Goal: Task Accomplishment & Management: Manage account settings

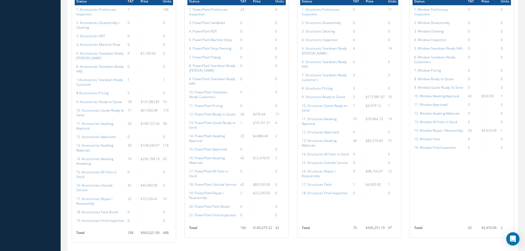
scroll to position [320, 0]
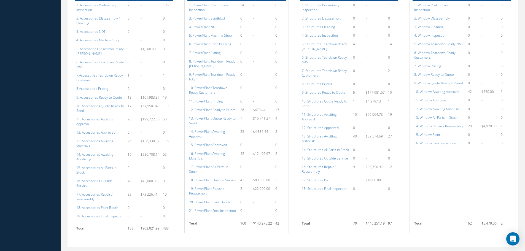
click at [316, 165] on a=156&excludeInternalCustomer=false&excludeInvoicedOrClosed=true&shop_id=3&filtersHidded"] "16. Structures Repair / Reassembly" at bounding box center [319, 169] width 34 height 9
click at [327, 148] on a=154&excludeInternalCustomer=false&excludeInvoicedOrClosed=true&shop_id=3&filtersHidded"] "14. Structures All Parts in Stock" at bounding box center [325, 150] width 47 height 5
click at [325, 148] on a=154&excludeInternalCustomer=false&excludeInvoicedOrClosed=true&shop_id=3&filtersHidded"] "14. Structures All Parts in Stock" at bounding box center [325, 150] width 47 height 5
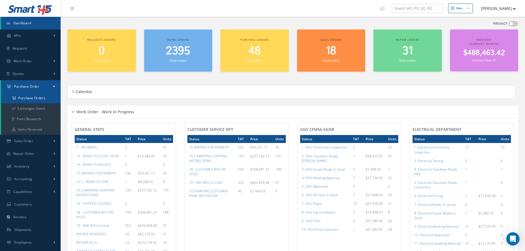
click at [27, 98] on a=1&status_id=2&status_id=3&status_id=5&collapsedFilters"] "Purchase Orders" at bounding box center [31, 98] width 60 height 10
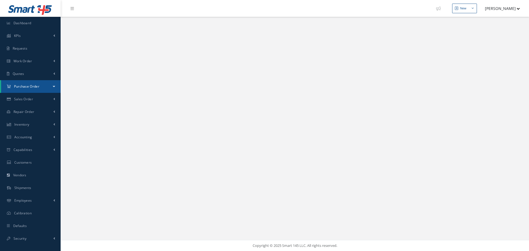
select select "25"
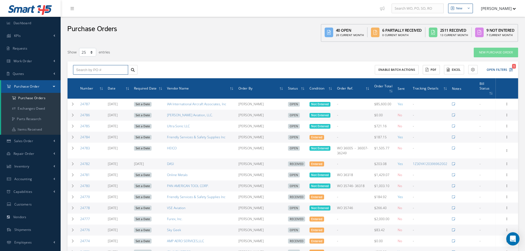
click at [83, 69] on input "text" at bounding box center [100, 70] width 55 height 10
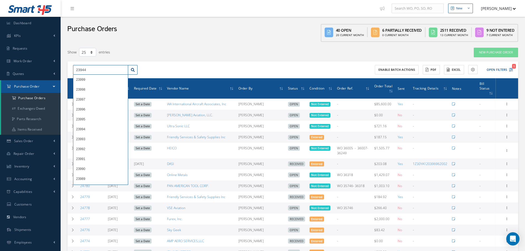
type input "23944"
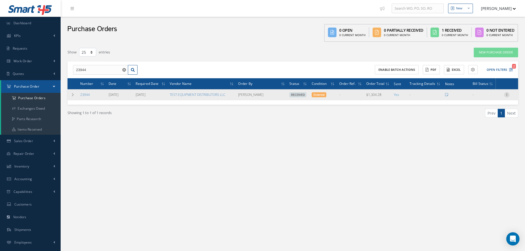
click at [506, 94] on icon at bounding box center [507, 94] width 6 height 4
click at [488, 98] on link "Receiving Details" at bounding box center [482, 98] width 44 height 7
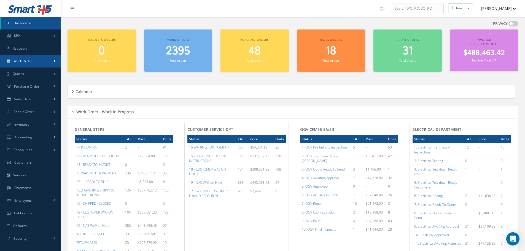
click at [23, 60] on span "Work Order" at bounding box center [23, 61] width 19 height 5
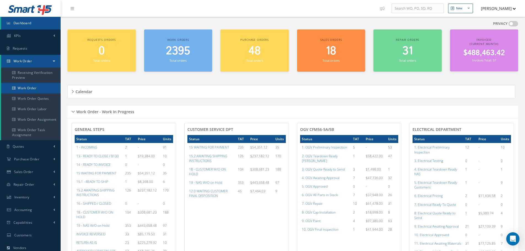
click at [22, 89] on link "Work Order" at bounding box center [31, 88] width 60 height 10
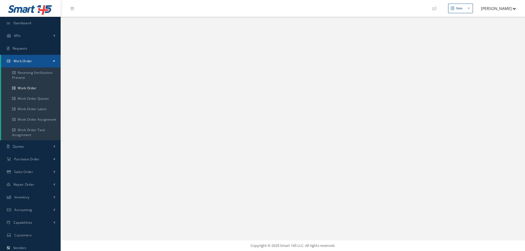
select select "25"
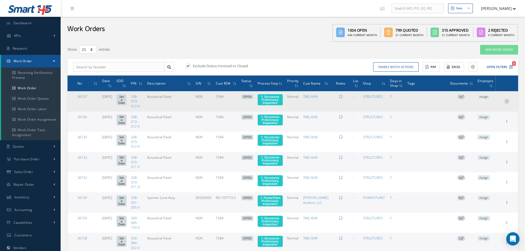
click at [507, 103] on icon at bounding box center [507, 101] width 6 height 4
click at [482, 112] on link "Edit" at bounding box center [482, 112] width 44 height 7
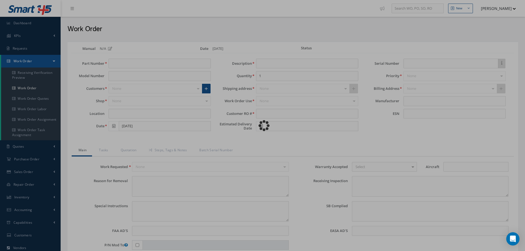
type input "338-073-012-0"
type input "09/17/2025"
type input "Acoustical Panel"
type input "1594"
type input "NSN"
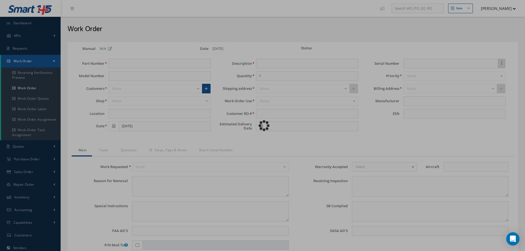
type input "569175"
type textarea "NONE"
type textarea "PLEASE SEE R.O. FOR DETAILS"
type textarea "NO VISUAL DAMAGE"
type textarea "None performed"
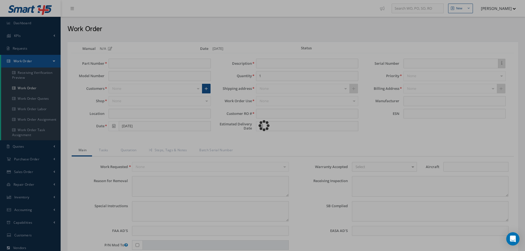
type textarea "Article has been approved to return to service."
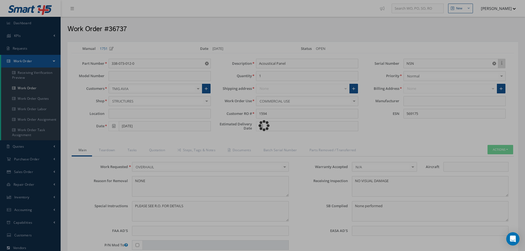
type input "CFM56-5B"
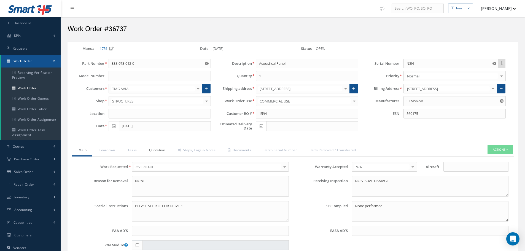
click at [153, 151] on link "Quotation" at bounding box center [156, 151] width 28 height 12
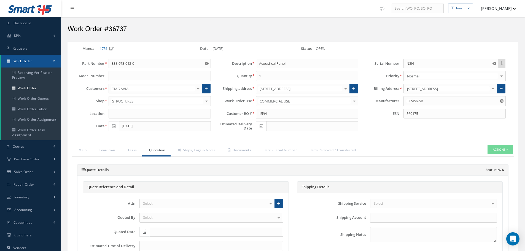
select select "25"
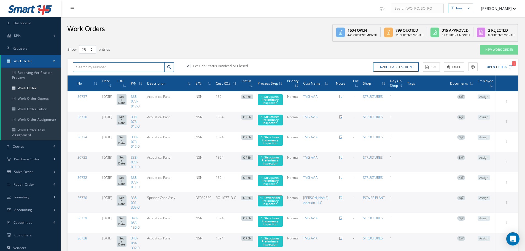
click at [87, 68] on input "text" at bounding box center [119, 67] width 92 height 10
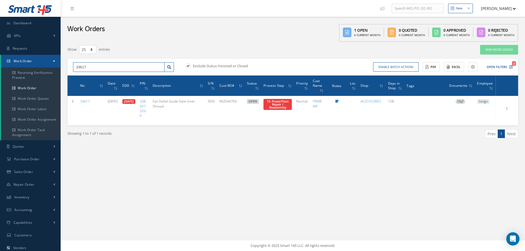
click at [98, 70] on input "33617" at bounding box center [119, 67] width 92 height 10
type input "3"
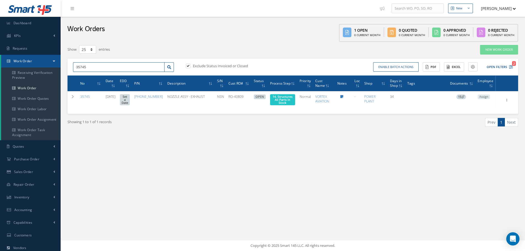
click at [103, 68] on input "35745" at bounding box center [119, 67] width 92 height 10
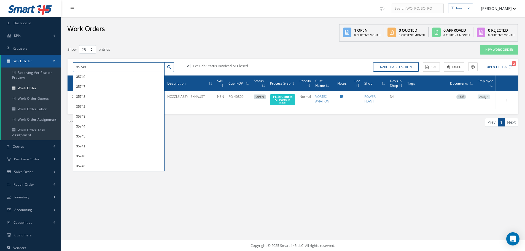
type input "35743"
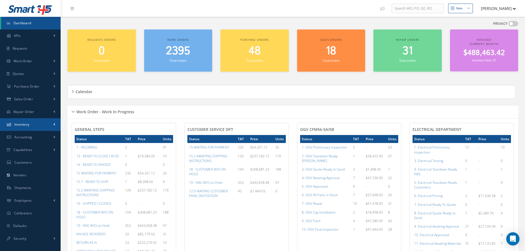
click at [21, 125] on span "Inventory" at bounding box center [21, 124] width 15 height 5
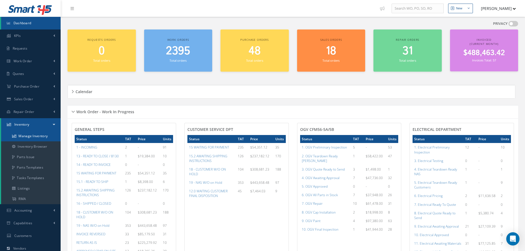
click at [23, 134] on link "Manage Inventory" at bounding box center [31, 136] width 60 height 10
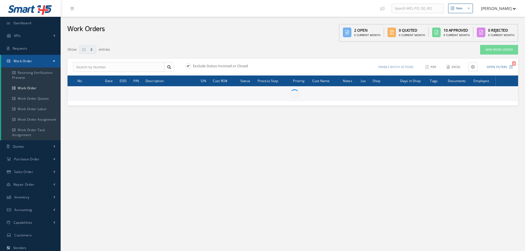
select select "25"
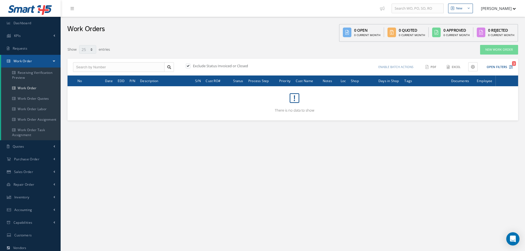
select select "25"
click at [497, 65] on button "Open Filters 3" at bounding box center [497, 67] width 31 height 9
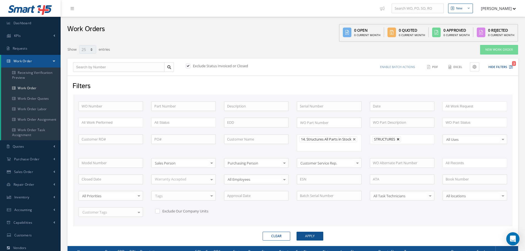
click at [400, 140] on link at bounding box center [398, 139] width 3 height 3
type input "All Shops"
click at [310, 234] on button "Apply" at bounding box center [310, 236] width 27 height 9
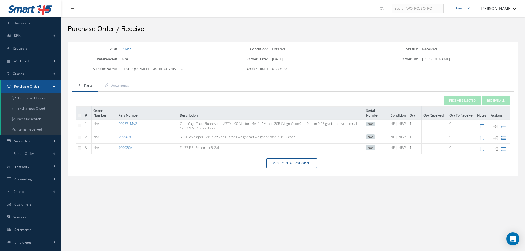
click at [128, 137] on link "700003C" at bounding box center [126, 137] width 14 height 5
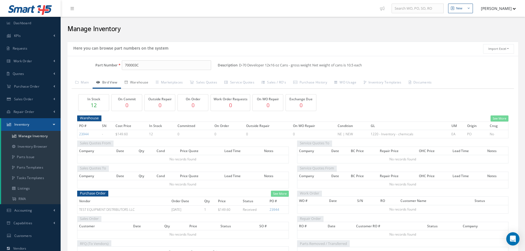
click at [139, 79] on link "Warehouse" at bounding box center [136, 83] width 31 height 12
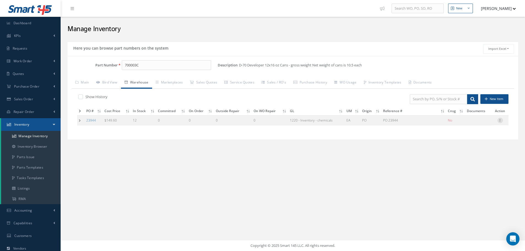
click at [500, 119] on icon at bounding box center [501, 120] width 6 height 4
click at [469, 123] on link "Edit" at bounding box center [475, 123] width 44 height 7
type input "149.60"
type input "10/23/2024"
type input "PO 23944"
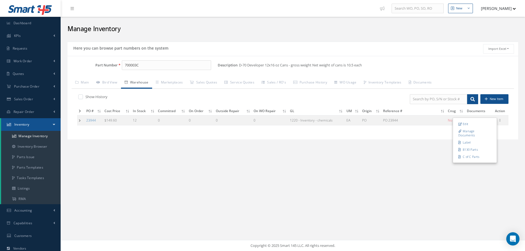
type input "10/23/2024"
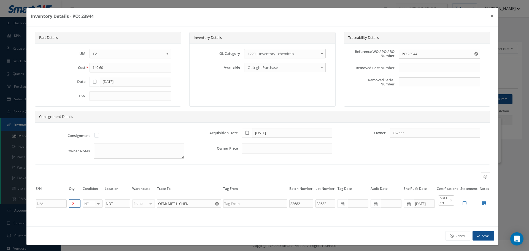
click at [75, 204] on input "12" at bounding box center [75, 204] width 12 height 8
type input "11"
click at [486, 238] on button "Save" at bounding box center [484, 236] width 22 height 10
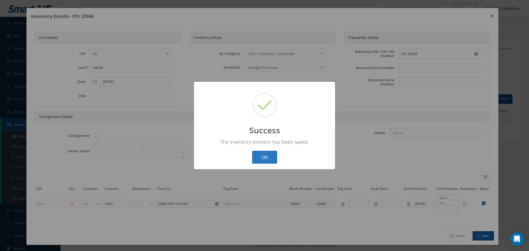
click at [271, 160] on button "OK" at bounding box center [264, 157] width 25 height 13
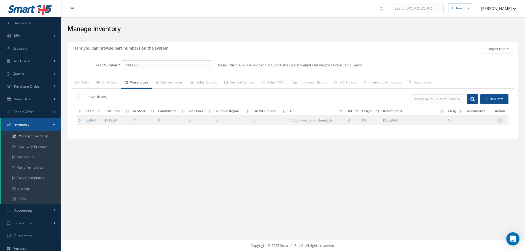
click at [501, 120] on icon at bounding box center [501, 120] width 6 height 4
click at [465, 143] on link "Label" at bounding box center [475, 142] width 44 height 7
click at [501, 121] on icon at bounding box center [501, 120] width 6 height 4
click at [471, 142] on link "Label" at bounding box center [475, 142] width 44 height 7
click at [501, 122] on icon at bounding box center [501, 120] width 6 height 4
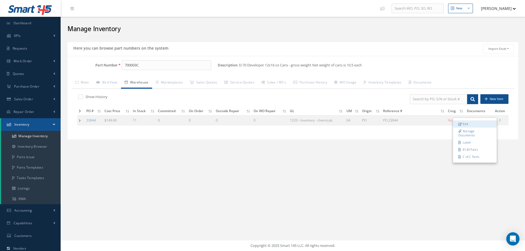
click at [473, 124] on link "Edit" at bounding box center [475, 123] width 44 height 7
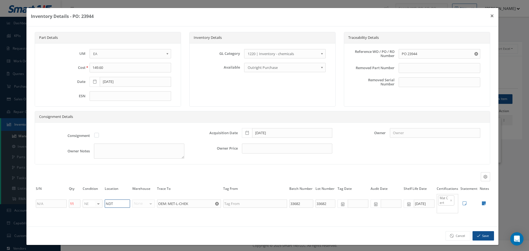
click at [117, 202] on input "NDT" at bounding box center [117, 204] width 25 height 8
type input "N"
type input "YELLOW-2"
click at [479, 235] on button "Save" at bounding box center [484, 236] width 22 height 10
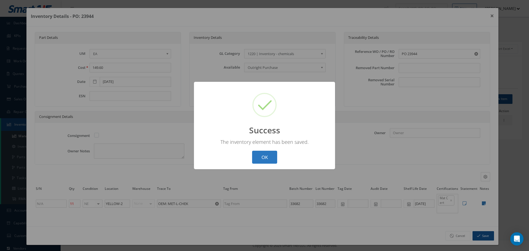
click at [265, 156] on button "OK" at bounding box center [264, 157] width 25 height 13
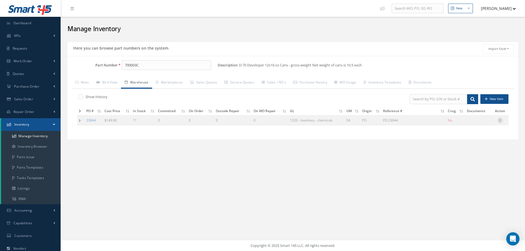
click at [501, 121] on icon at bounding box center [501, 120] width 6 height 4
click at [471, 144] on link "Label" at bounding box center [475, 142] width 44 height 7
click at [501, 122] on icon at bounding box center [501, 120] width 6 height 4
click at [479, 124] on link "Edit" at bounding box center [475, 123] width 44 height 7
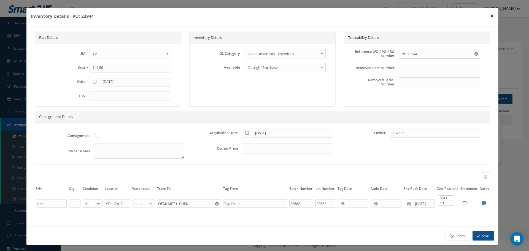
click at [487, 15] on button "×" at bounding box center [492, 15] width 13 height 15
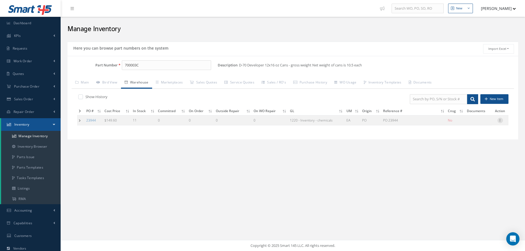
click at [500, 121] on icon at bounding box center [501, 120] width 6 height 4
click at [467, 143] on link "Label" at bounding box center [475, 142] width 44 height 7
click at [81, 121] on td at bounding box center [80, 120] width 7 height 10
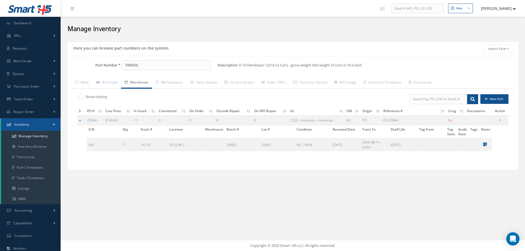
click at [81, 121] on td at bounding box center [81, 120] width 8 height 10
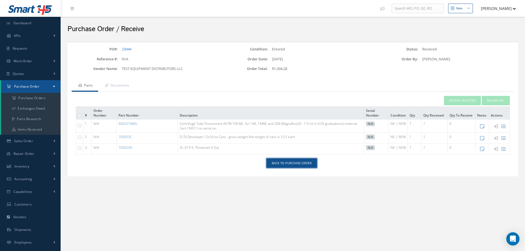
click at [286, 163] on link "Back to Purchase Order" at bounding box center [292, 164] width 50 height 10
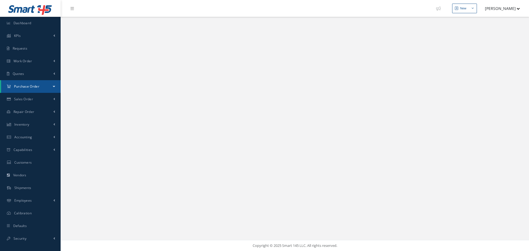
select select "25"
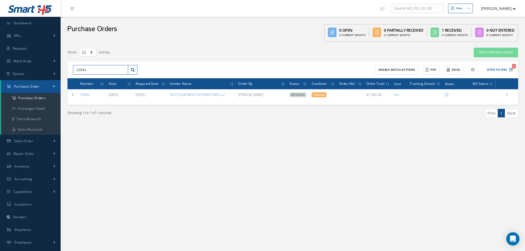
click at [89, 67] on input "23944" at bounding box center [100, 70] width 55 height 10
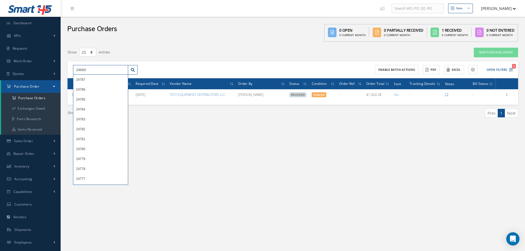
type input "24660"
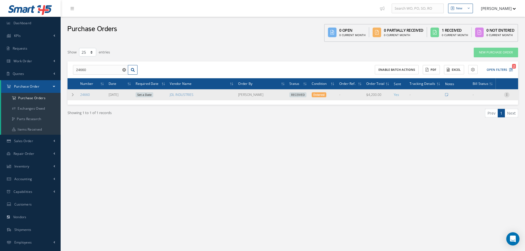
click at [508, 96] on icon at bounding box center [507, 94] width 6 height 4
click at [487, 99] on link "Receiving Details" at bounding box center [482, 98] width 44 height 7
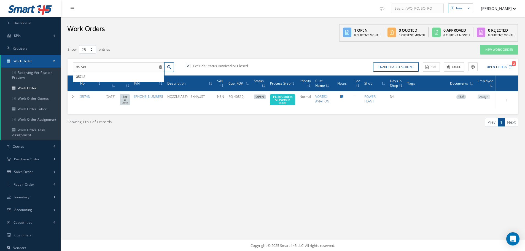
select select "25"
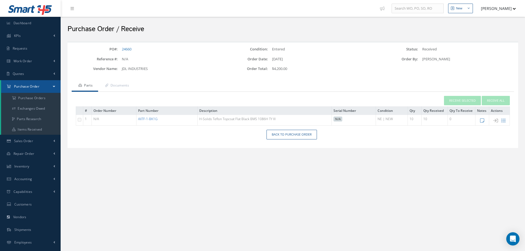
click at [148, 119] on link "AXTF-1-BK1G" at bounding box center [148, 119] width 20 height 5
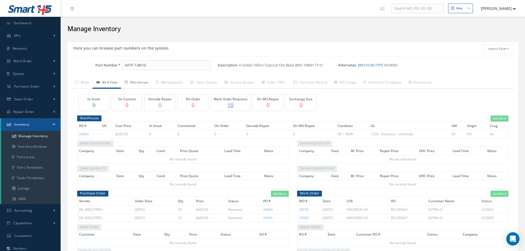
click at [143, 82] on link "Warehouse" at bounding box center [136, 83] width 31 height 12
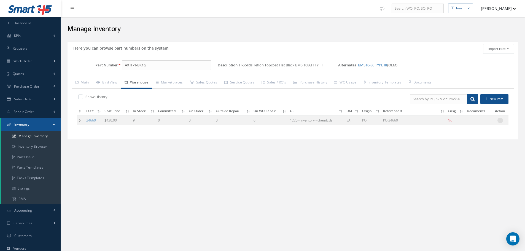
click at [499, 122] on icon at bounding box center [501, 120] width 6 height 4
click at [481, 124] on link "Edit" at bounding box center [475, 123] width 44 height 7
type input "420.00"
type input "08/14/2025"
type input "PO 24660"
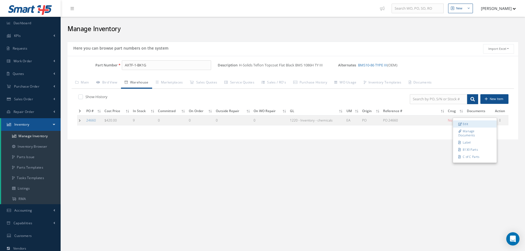
type input "08/14/2025"
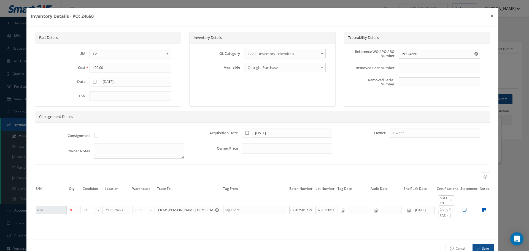
click at [482, 211] on icon at bounding box center [484, 210] width 4 height 4
type textarea "2 PART KIT .TOPCOAT: AXTF-1-BK1G (BATCH# 07302501) CATALYST : AXPH-15 Q (BATCH#…"
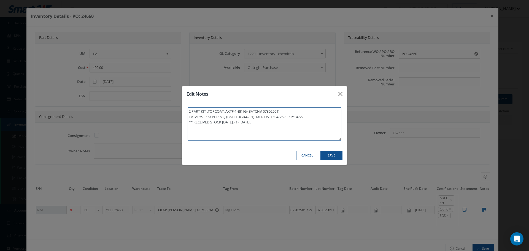
click at [274, 125] on textarea "2 PART KIT .TOPCOAT: AXTF-1-BK1G (BATCH# 07302501) CATALYST : AXPH-15 Q (BATCH#…" at bounding box center [265, 124] width 154 height 33
type textarea "2 PART KIT .TOPCOAT: AXTF-1-BK1G (BATCH# 07302501) CATALYST : AXPH-15 Q (BATCH#…"
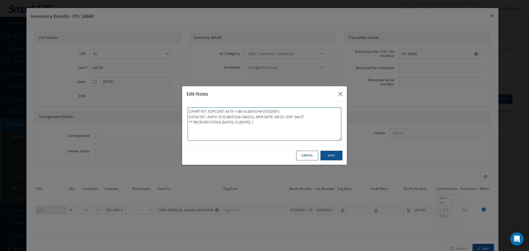
type textarea "2 PART KIT .TOPCOAT: AXTF-1-BK1G (BATCH# 07302501) CATALYST : AXPH-15 Q (BATCH#…"
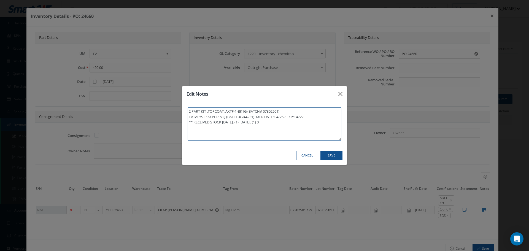
type textarea "2 PART KIT .TOPCOAT: AXTF-1-BK1G (BATCH# 07302501) CATALYST : AXPH-15 Q (BATCH#…"
click at [279, 122] on textarea "2 PART KIT .TOPCOAT: AXTF-1-BK1G (BATCH# 07302501) CATALYST : AXPH-15 Q (BATCH#…" at bounding box center [265, 124] width 154 height 33
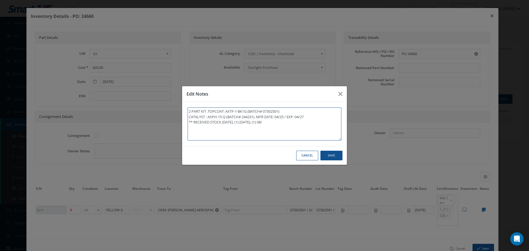
type textarea "2 PART KIT .TOPCOAT: AXTF-1-BK1G (BATCH# 07302501) CATALYST : AXPH-15 Q (BATCH#…"
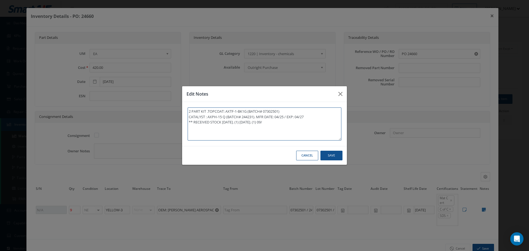
type textarea "2 PART KIT .TOPCOAT: AXTF-1-BK1G (BATCH# 07302501) CATALYST : AXPH-15 Q (BATCH#…"
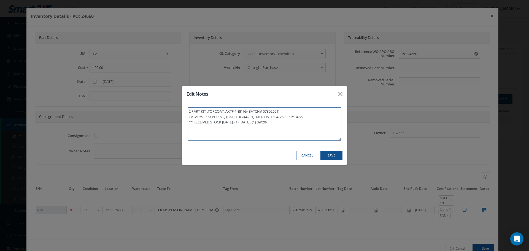
type textarea "2 PART KIT .TOPCOAT: AXTF-1-BK1G (BATCH# 07302501) CATALYST : AXPH-15 Q (BATCH#…"
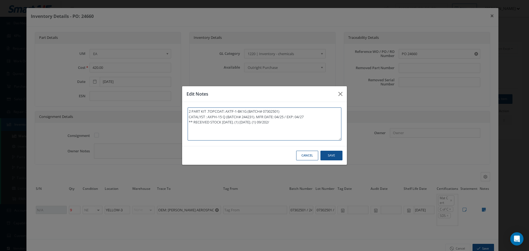
type textarea "2 PART KIT .TOPCOAT: AXTF-1-BK1G (BATCH# 07302501) CATALYST : AXPH-15 Q (BATCH#…"
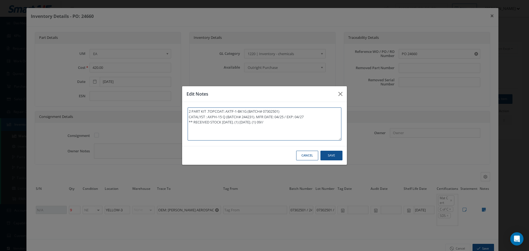
type textarea "2 PART KIT .TOPCOAT: AXTF-1-BK1G (BATCH# 07302501) CATALYST : AXPH-15 Q (BATCH#…"
click at [289, 123] on textarea "2 PART KIT .TOPCOAT: AXTF-1-BK1G (BATCH# 07302501) CATALYST : AXPH-15 Q (BATCH#…" at bounding box center [265, 124] width 154 height 33
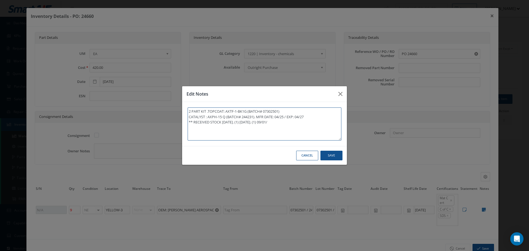
type textarea "2 PART KIT .TOPCOAT: AXTF-1-BK1G (BATCH# 07302501) CATALYST : AXPH-15 Q (BATCH#…"
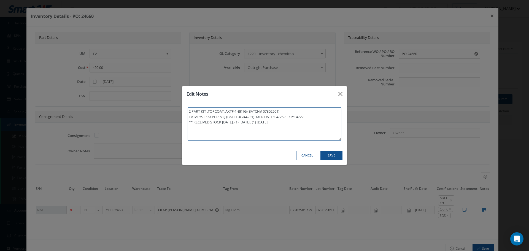
type textarea "2 PART KIT .TOPCOAT: AXTF-1-BK1G (BATCH# 07302501) CATALYST : AXPH-15 Q (BATCH#…"
click at [304, 122] on textarea "2 PART KIT .TOPCOAT: AXTF-1-BK1G (BATCH# 07302501) CATALYST : AXPH-15 Q (BATCH#…" at bounding box center [265, 124] width 154 height 33
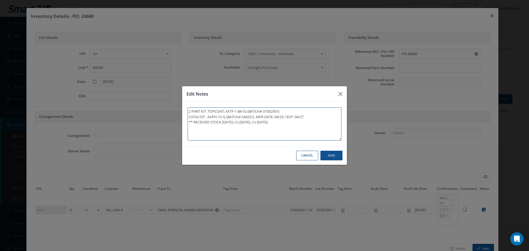
type textarea "2 PART KIT .TOPCOAT: AXTF-1-BK1G (BATCH# 07302501) CATALYST : AXPH-15 Q (BATCH#…"
click at [270, 123] on textarea "2 PART KIT .TOPCOAT: AXTF-1-BK1G (BATCH# 07302501) CATALYST : AXPH-15 Q (BATCH#…" at bounding box center [265, 124] width 154 height 33
type textarea "2 PART KIT .TOPCOAT: AXTF-1-BK1G (BATCH# 07302501) CATALYST : AXPH-15 Q (BATCH#…"
click at [305, 123] on textarea "2 PART KIT .TOPCOAT: AXTF-1-BK1G (BATCH# 07302501) CATALYST : AXPH-15 Q (BATCH#…" at bounding box center [265, 124] width 154 height 33
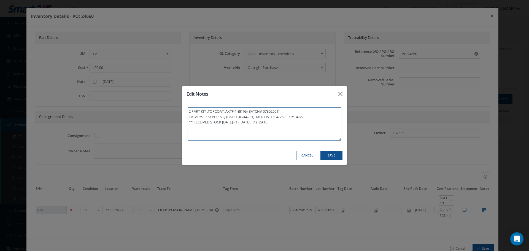
type textarea "2 PART KIT .TOPCOAT: AXTF-1-BK1G (BATCH# 07302501) CATALYST : AXPH-15 Q (BATCH#…"
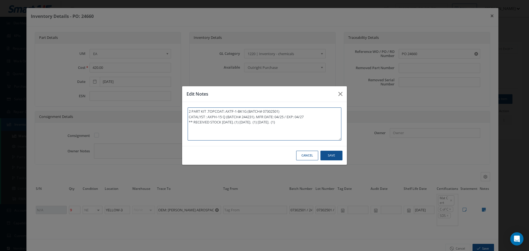
type textarea "2 PART KIT .TOPCOAT: AXTF-1-BK1G (BATCH# 07302501) CATALYST : AXPH-15 Q (BATCH#…"
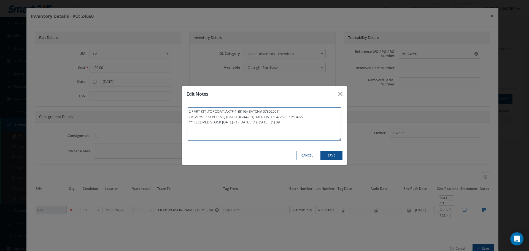
type textarea "2 PART KIT .TOPCOAT: AXTF-1-BK1G (BATCH# 07302501) CATALYST : AXPH-15 Q (BATCH#…"
click at [310, 123] on textarea "2 PART KIT .TOPCOAT: AXTF-1-BK1G (BATCH# 07302501) CATALYST : AXPH-15 Q (BATCH#…" at bounding box center [265, 124] width 154 height 33
type textarea "2 PART KIT .TOPCOAT: AXTF-1-BK1G (BATCH# 07302501) CATALYST : AXPH-15 Q (BATCH#…"
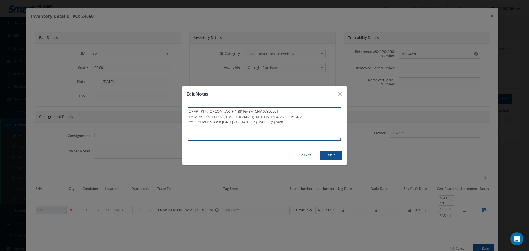
type textarea "2 PART KIT .TOPCOAT: AXTF-1-BK1G (BATCH# 07302501) CATALYST : AXPH-15 Q (BATCH#…"
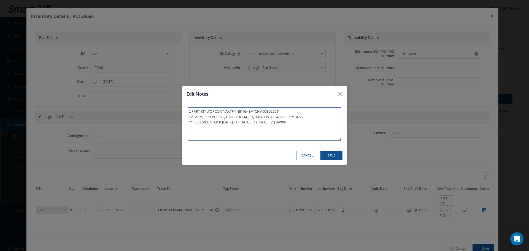
type textarea "2 PART KIT .TOPCOAT: AXTF-1-BK1G (BATCH# 07302501) CATALYST : AXPH-15 Q (BATCH#…"
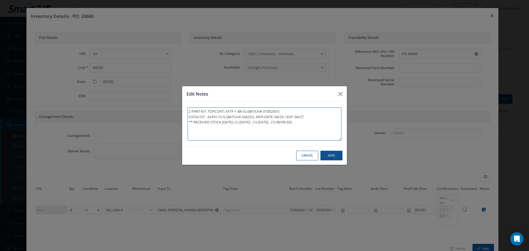
type textarea "2 PART KIT .TOPCOAT: AXTF-1-BK1G (BATCH# 07302501) CATALYST : AXPH-15 Q (BATCH#…"
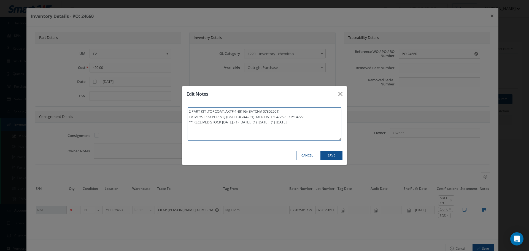
type textarea "2 PART KIT .TOPCOAT: AXTF-1-BK1G (BATCH# 07302501) CATALYST : AXPH-15 Q (BATCH#…"
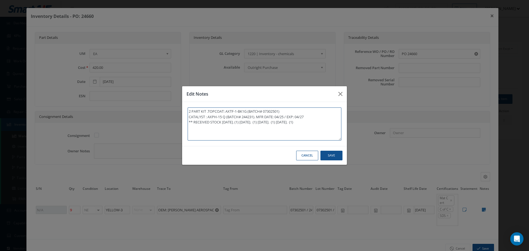
type textarea "2 PART KIT .TOPCOAT: AXTF-1-BK1G (BATCH# 07302501) CATALYST : AXPH-15 Q (BATCH#…"
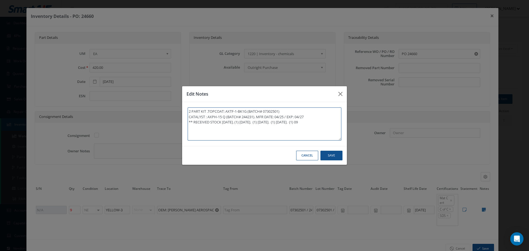
type textarea "2 PART KIT .TOPCOAT: AXTF-1-BK1G (BATCH# 07302501) CATALYST : AXPH-15 Q (BATCH#…"
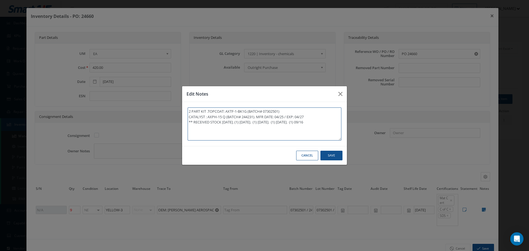
type textarea "2 PART KIT .TOPCOAT: AXTF-1-BK1G (BATCH# 07302501) CATALYST : AXPH-15 Q (BATCH#…"
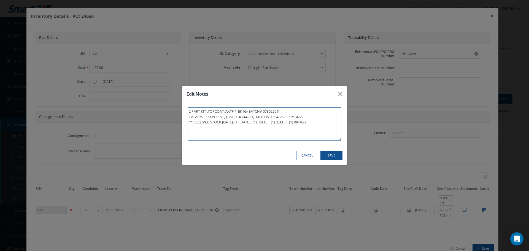
type textarea "2 PART KIT .TOPCOAT: AXTF-1-BK1G (BATCH# 07302501) CATALYST : AXPH-15 Q (BATCH#…"
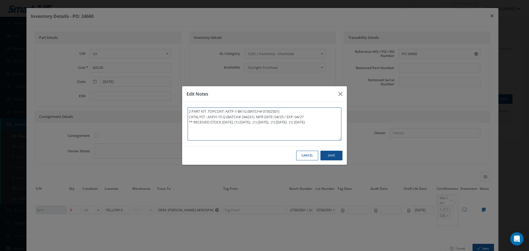
click at [324, 122] on textarea "2 PART KIT .TOPCOAT: AXTF-1-BK1G (BATCH# 07302501) CATALYST : AXPH-15 Q (BATCH#…" at bounding box center [265, 124] width 154 height 33
type textarea "2 PART KIT .TOPCOAT: AXTF-1-BK1G (BATCH# 07302501) CATALYST : AXPH-15 Q (BATCH#…"
click at [214, 130] on textarea "2 PART KIT .TOPCOAT: AXTF-1-BK1G (BATCH# 07302501) CATALYST : AXPH-15 Q (BATCH#…" at bounding box center [265, 124] width 154 height 33
type textarea "2 PART KIT .TOPCOAT: AXTF-1-BK1G (BATCH# 07302501) CATALYST : AXPH-15 Q (BATCH#…"
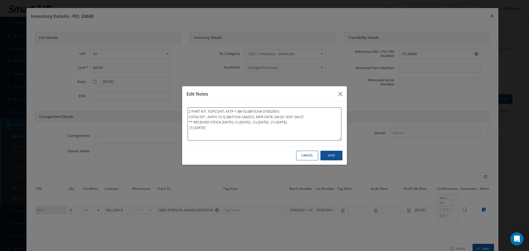
type textarea "2 PART KIT .TOPCOAT: AXTF-1-BK1G (BATCH# 07302501) CATALYST : AXPH-15 Q (BATCH#…"
click at [243, 123] on textarea "2 PART KIT .TOPCOAT: AXTF-1-BK1G (BATCH# 07302501) CATALYST : AXPH-15 Q (BATCH#…" at bounding box center [265, 124] width 154 height 33
type textarea "2 PART KIT .TOPCOAT: AXTF-1-BK1G (BATCH# 07302501) CATALYST : AXPH-15 Q (BATCH#…"
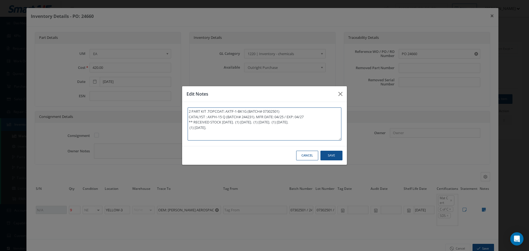
type textarea "2 PART KIT .TOPCOAT: AXTF-1-BK1G (BATCH# 07302501) CATALYST : AXPH-15 Q (BATCH#…"
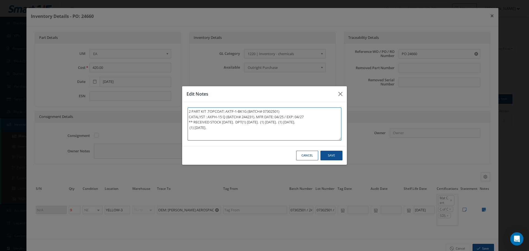
type textarea "2 PART KIT .TOPCOAT: AXTF-1-BK1G (BATCH# 07302501) CATALYST : AXPH-15 Q (BATCH#…"
click at [254, 119] on textarea "2 PART KIT .TOPCOAT: AXTF-1-BK1G (BATCH# 07302501) CATALYST : AXPH-15 Q (BATCH#…" at bounding box center [265, 124] width 154 height 33
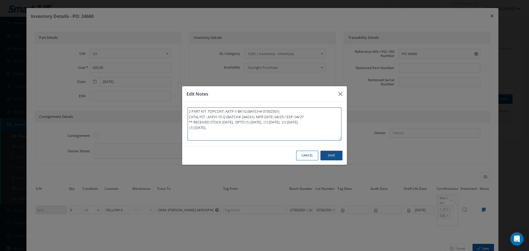
click at [254, 123] on textarea "2 PART KIT .TOPCOAT: AXTF-1-BK1G (BATCH# 07302501) CATALYST : AXPH-15 Q (BATCH#…" at bounding box center [265, 124] width 154 height 33
type textarea "2 PART KIT .TOPCOAT: AXTF-1-BK1G (BATCH# 07302501) CATALYST : AXPH-15 Q (BATCH#…"
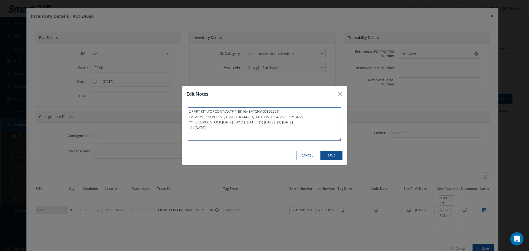
type textarea "2 PART KIT .TOPCOAT: AXTF-1-BK1G (BATCH# 07302501) CATALYST : AXPH-15 Q (BATCH#…"
paste textarea "PAINTING DEPT."
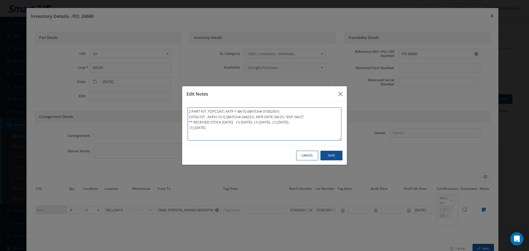
type textarea "2 PART KIT .TOPCOAT: AXTF-1-BK1G (BATCH# 07302501) CATALYST : AXPH-15 Q (BATCH#…"
click at [326, 123] on textarea "2 PART KIT .TOPCOAT: AXTF-1-BK1G (BATCH# 07302501) CATALYST : AXPH-15 Q (BATCH#…" at bounding box center [265, 124] width 154 height 33
type textarea "2 PART KIT .TOPCOAT: AXTF-1-BK1G (BATCH# 07302501) CATALYST : AXPH-15 Q (BATCH#…"
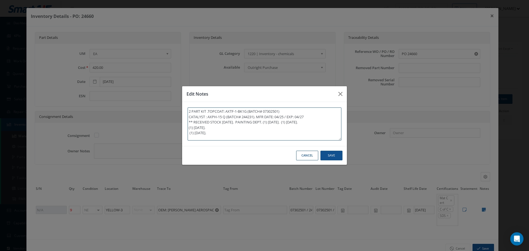
click at [189, 133] on textarea "2 PART KIT .TOPCOAT: AXTF-1-BK1G (BATCH# 07302501) CATALYST : AXPH-15 Q (BATCH#…" at bounding box center [265, 124] width 154 height 33
type textarea "2 PART KIT .TOPCOAT: AXTF-1-BK1G (BATCH# 07302501) CATALYST : AXPH-15 Q (BATCH#…"
click at [330, 154] on button "Save" at bounding box center [332, 156] width 22 height 10
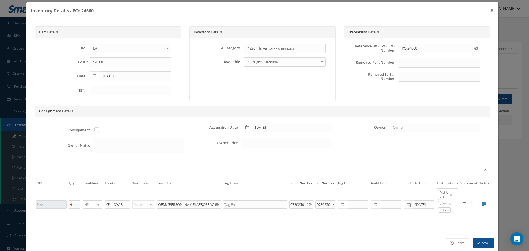
scroll to position [15, 0]
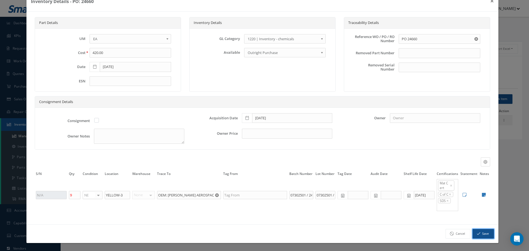
click at [478, 235] on button "Save" at bounding box center [484, 234] width 22 height 10
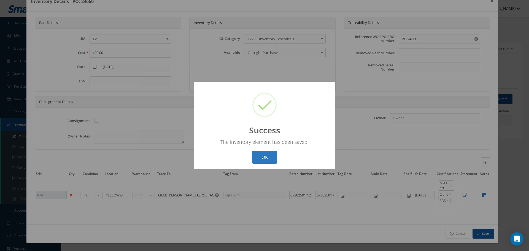
click at [272, 155] on button "OK" at bounding box center [264, 157] width 25 height 13
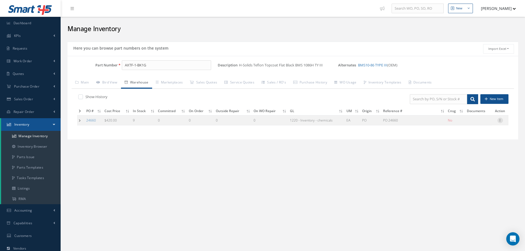
click at [502, 121] on icon at bounding box center [501, 120] width 6 height 4
click at [480, 124] on link "Edit" at bounding box center [475, 123] width 44 height 7
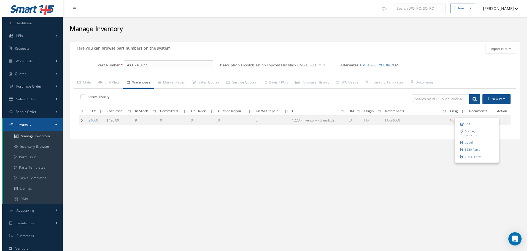
scroll to position [0, 0]
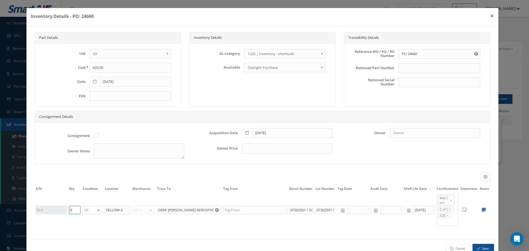
click at [72, 210] on input "9" at bounding box center [75, 210] width 12 height 8
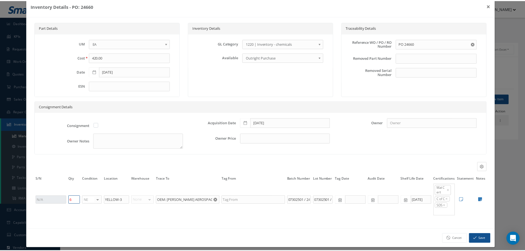
scroll to position [15, 0]
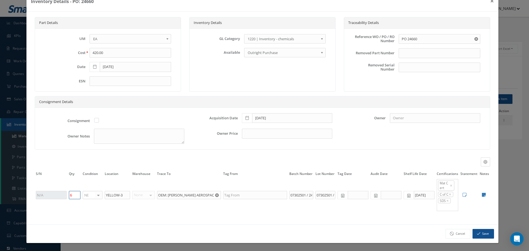
type input "6"
click at [478, 234] on button "Save" at bounding box center [484, 234] width 22 height 10
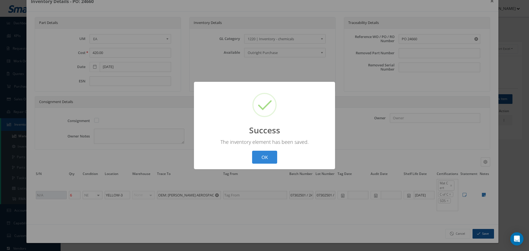
click at [267, 156] on button "OK" at bounding box center [264, 157] width 25 height 13
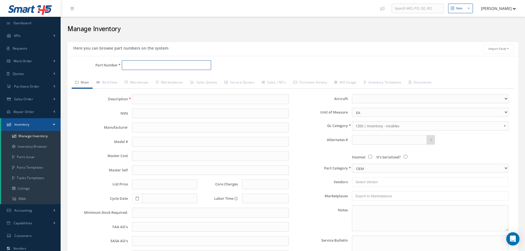
click at [147, 66] on input "Part Number" at bounding box center [166, 65] width 89 height 10
click at [131, 79] on span "16x20x1" at bounding box center [149, 80] width 50 height 6
type input "16x20x1"
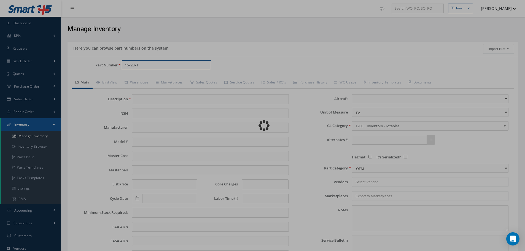
type input "filtro para maquinas lijadoras"
type input "0.00"
select select
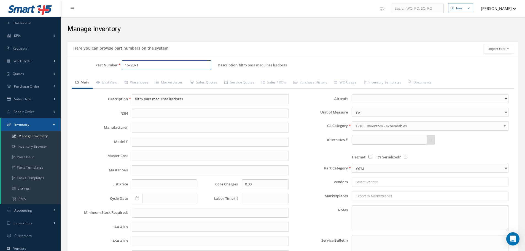
type input "16x20x1"
click at [139, 84] on link "Warehouse" at bounding box center [136, 83] width 31 height 12
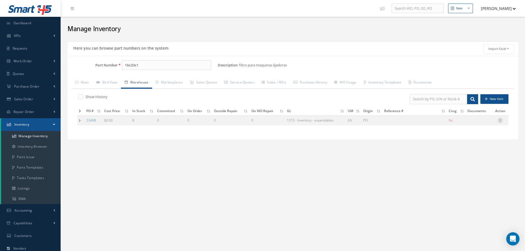
click at [501, 121] on icon at bounding box center [501, 120] width 6 height 4
click at [479, 124] on link "Edit" at bounding box center [475, 123] width 44 height 7
type input "0.00"
type input "03/11/2024"
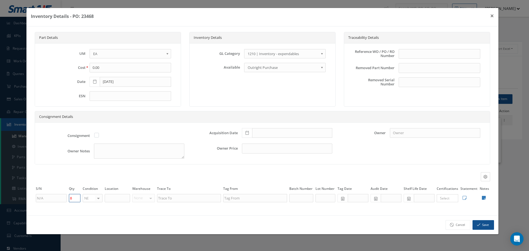
click at [75, 198] on input "8" at bounding box center [75, 198] width 12 height 8
type input "2"
click at [484, 199] on icon at bounding box center [484, 198] width 4 height 4
type textarea "WAREHOUSE / LABOR MISC SUPPLIES"
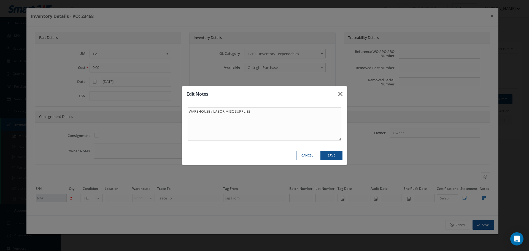
click at [344, 93] on button "button" at bounding box center [340, 93] width 13 height 15
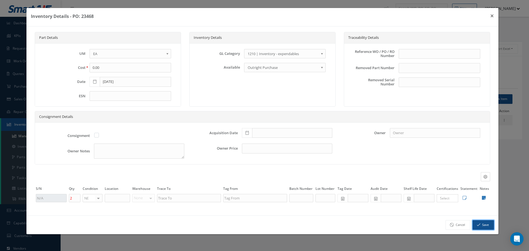
click at [479, 227] on button "Save" at bounding box center [484, 225] width 22 height 10
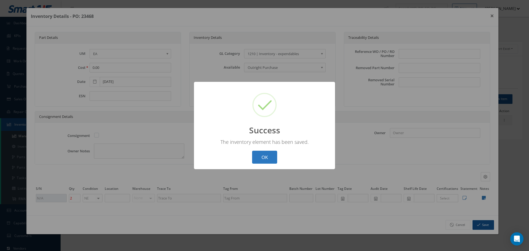
click at [269, 160] on button "OK" at bounding box center [264, 157] width 25 height 13
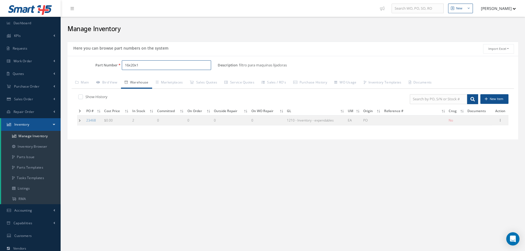
click at [143, 67] on input "16x20x1" at bounding box center [166, 65] width 89 height 10
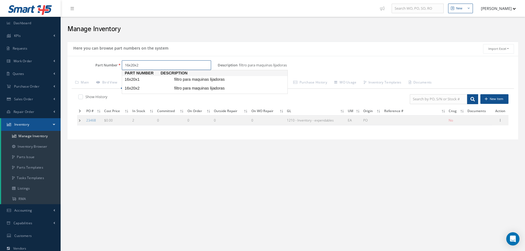
type input "16x20x2"
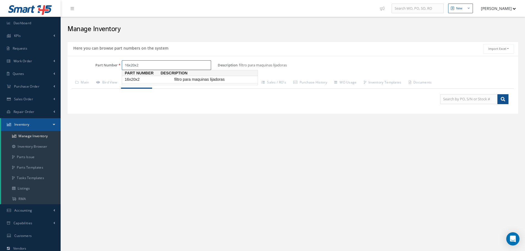
click at [140, 81] on span "16x20x2" at bounding box center [149, 80] width 50 height 6
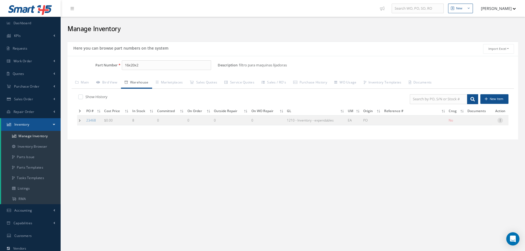
click at [502, 121] on icon at bounding box center [501, 120] width 6 height 4
click at [478, 126] on link "Edit" at bounding box center [475, 123] width 44 height 7
type input "8"
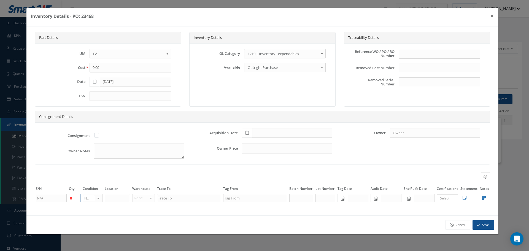
click at [73, 198] on input "8" at bounding box center [75, 198] width 12 height 8
type input "2"
drag, startPoint x: 488, startPoint y: 224, endPoint x: 484, endPoint y: 224, distance: 4.4
click at [488, 224] on button "Save" at bounding box center [484, 225] width 22 height 10
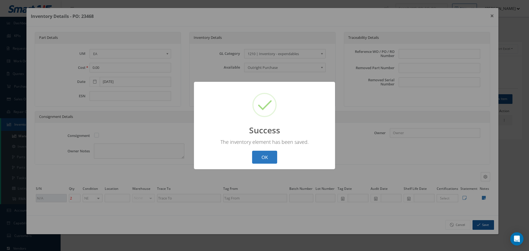
click at [269, 152] on button "OK" at bounding box center [264, 157] width 25 height 13
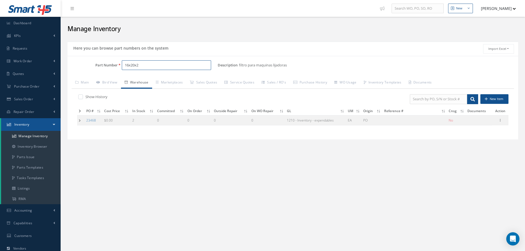
click at [135, 65] on input "16x20x2" at bounding box center [166, 65] width 89 height 10
click at [132, 63] on input "16x225x2" at bounding box center [166, 65] width 89 height 10
click at [144, 65] on input "16x25x2" at bounding box center [166, 65] width 89 height 10
type input "16x25x2"
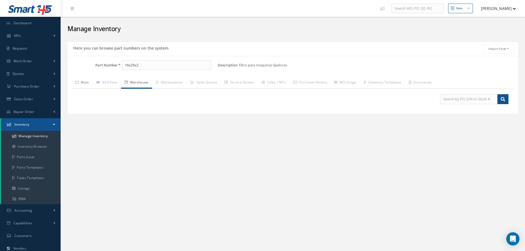
click at [85, 81] on link "Main" at bounding box center [82, 83] width 21 height 12
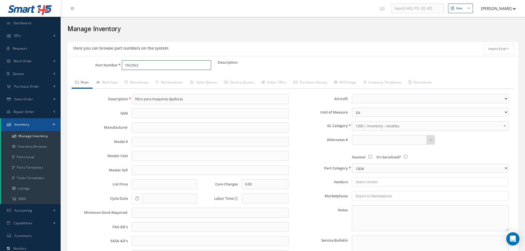
click at [157, 66] on input "16x25x2" at bounding box center [166, 65] width 89 height 10
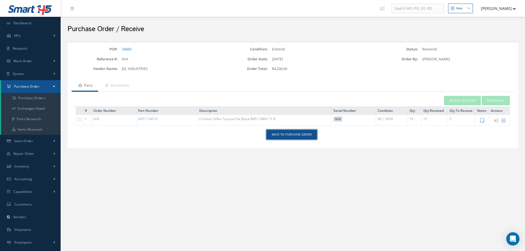
click at [291, 134] on link "Back to Purchase Order" at bounding box center [292, 135] width 50 height 10
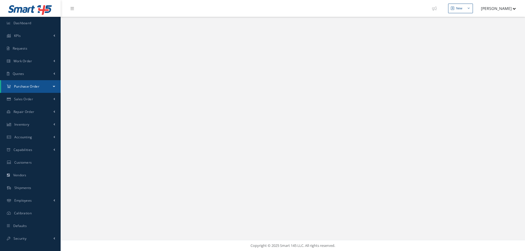
select select "25"
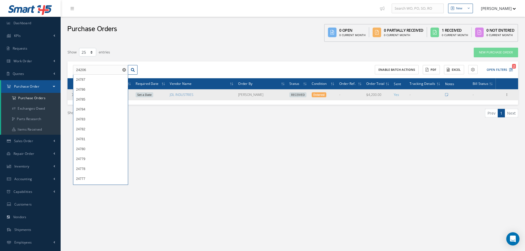
type input "24206"
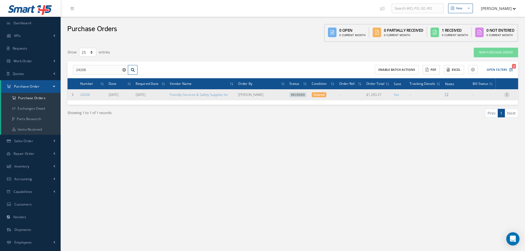
click at [508, 94] on icon at bounding box center [507, 94] width 6 height 4
click at [480, 99] on link "Receiving Details" at bounding box center [482, 98] width 44 height 7
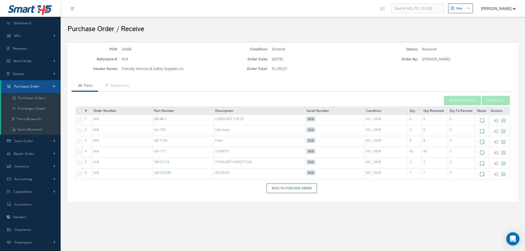
click at [161, 118] on link "GN 40-1" at bounding box center [160, 119] width 13 height 5
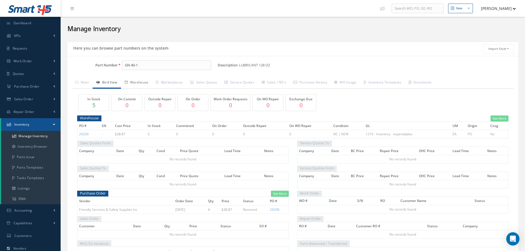
click at [146, 82] on link "Warehouse" at bounding box center [136, 83] width 31 height 12
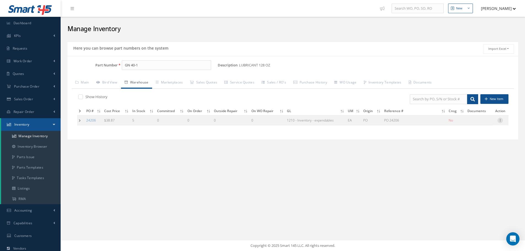
click at [501, 121] on icon at bounding box center [501, 120] width 6 height 4
click at [483, 123] on link "Edit" at bounding box center [475, 123] width 44 height 7
type input "38.87"
type input "02/25/2025"
type input "PO 24206"
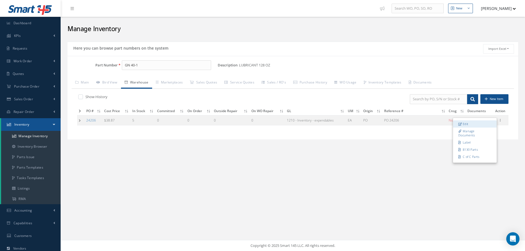
type input "02/25/2025"
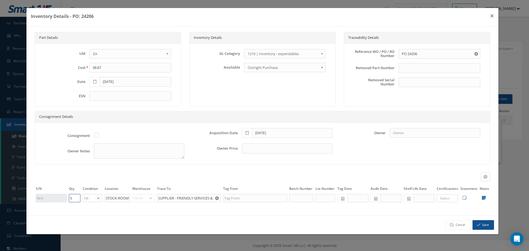
click at [74, 199] on input "5" at bounding box center [75, 198] width 12 height 8
type input "3"
click at [483, 199] on icon at bounding box center [484, 198] width 4 height 4
type textarea "** RECEIVED STOCK 02/26/2025. (1) 03/13/2025 BLADE"
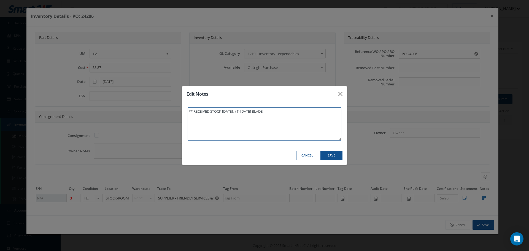
click at [291, 117] on textarea "** RECEIVED STOCK 02/26/2025. (1) 03/13/2025 BLADE" at bounding box center [265, 124] width 154 height 33
type textarea "** RECEIVED STOCK 02/26/2025. (1) 03/13/2025 BLADE."
type textarea "** RECEIVED STOCK 02/26/2025. (1) 03/13/2025 BLADE. ("
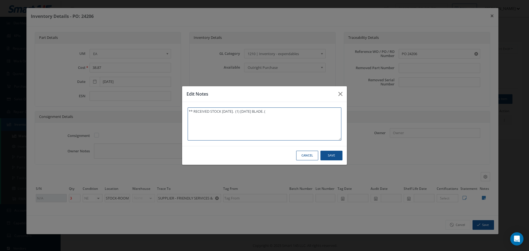
type textarea "** RECEIVED STOCK 02/26/2025. (1) 03/13/2025 BLADE. (1"
type textarea "** RECEIVED STOCK 02/26/2025. (1) 03/13/2025 BLADE. (1)"
type textarea "** RECEIVED STOCK 02/26/2025. (1) 03/13/2025 BLADE. (1) 0"
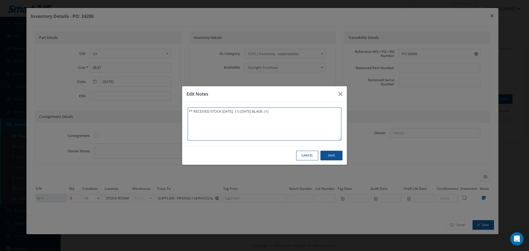
type textarea "** RECEIVED STOCK 02/26/2025. (1) 03/13/2025 BLADE. (1) 0"
type textarea "** RECEIVED STOCK 02/26/2025. (1) 03/13/2025 BLADE. (1) 09"
type textarea "** RECEIVED STOCK 02/26/2025. (1) 03/13/2025 BLADE. (1) 09/"
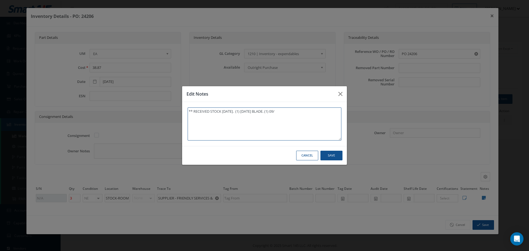
type textarea "** RECEIVED STOCK 02/26/2025. (1) 03/13/2025 BLADE. (1) 09/1"
type textarea "** RECEIVED STOCK 02/26/2025. (1) 03/13/2025 BLADE. (1) 09/18"
type textarea "** RECEIVED STOCK 02/26/2025. (1) 03/13/2025 BLADE. (1) 09/18/"
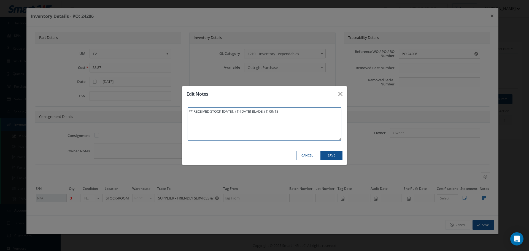
type textarea "** RECEIVED STOCK 02/26/2025. (1) 03/13/2025 BLADE. (1) 09/18/"
type textarea "** RECEIVED STOCK 02/26/2025. (1) 03/13/2025 BLADE. (1) 09/18/2"
type textarea "** RECEIVED STOCK 02/26/2025. (1) 03/13/2025 BLADE. (1) 09/18/20"
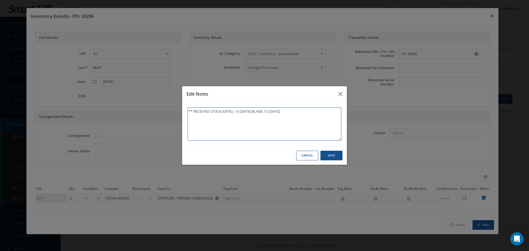
type textarea "** RECEIVED STOCK 02/26/2025. (1) 03/13/2025 BLADE. (1) 09/18/202"
type textarea "** RECEIVED STOCK 02/26/2025. (1) 03/13/2025 BLADE. (1) 09/18/2025"
type textarea "** RECEIVED STOCK 02/26/2025. (1) 03/13/2025 BLADE. (1) 09/18/2025."
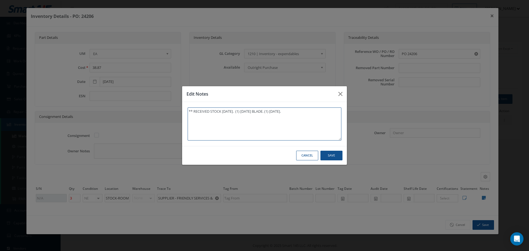
type textarea "** RECEIVED STOCK 02/26/2025. (1) 03/13/2025 BLADE. (1) 09/18/2025."
type textarea "** RECEIVED STOCK 02/26/2025. (1) 03/13/2025 BLADE. (1) 09/18/2025. F"
type textarea "** RECEIVED STOCK 02/26/2025. (1) 03/13/2025 BLADE. (1) 09/18/2025. FU"
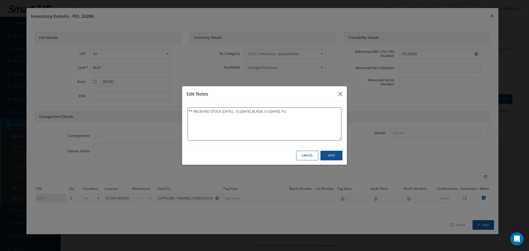
type textarea "** RECEIVED STOCK 02/26/2025. (1) 03/13/2025 BLADE. (1) 09/18/2025. FUE"
type textarea "** RECEIVED STOCK 02/26/2025. (1) 03/13/2025 BLADE. (1) 09/18/2025. FUEL"
click at [282, 111] on textarea "** RECEIVED STOCK 02/26/2025. (1) 03/13/2025 BLADE. (1) 09/18/2025. FUEL" at bounding box center [265, 124] width 154 height 33
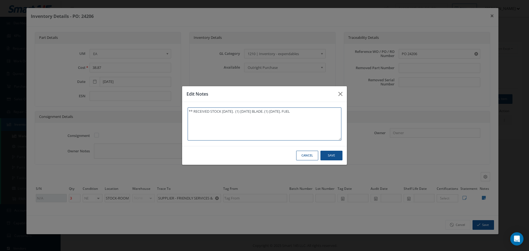
type textarea "** RECEIVED STOCK 02/26/2025. (1) 03/13/2025 BLADE. (1) 09/18/2025. FUEL"
click at [331, 157] on button "Save" at bounding box center [332, 156] width 22 height 10
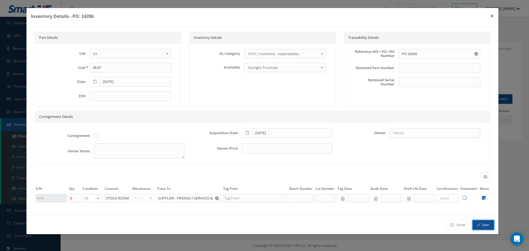
click at [485, 222] on button "Save" at bounding box center [484, 225] width 22 height 10
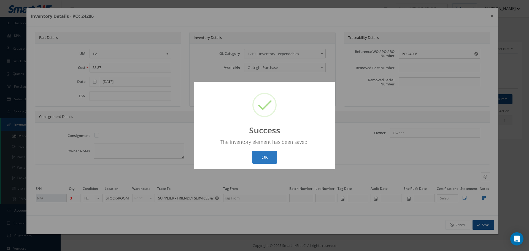
click at [267, 159] on button "OK" at bounding box center [264, 157] width 25 height 13
